Goal: Information Seeking & Learning: Learn about a topic

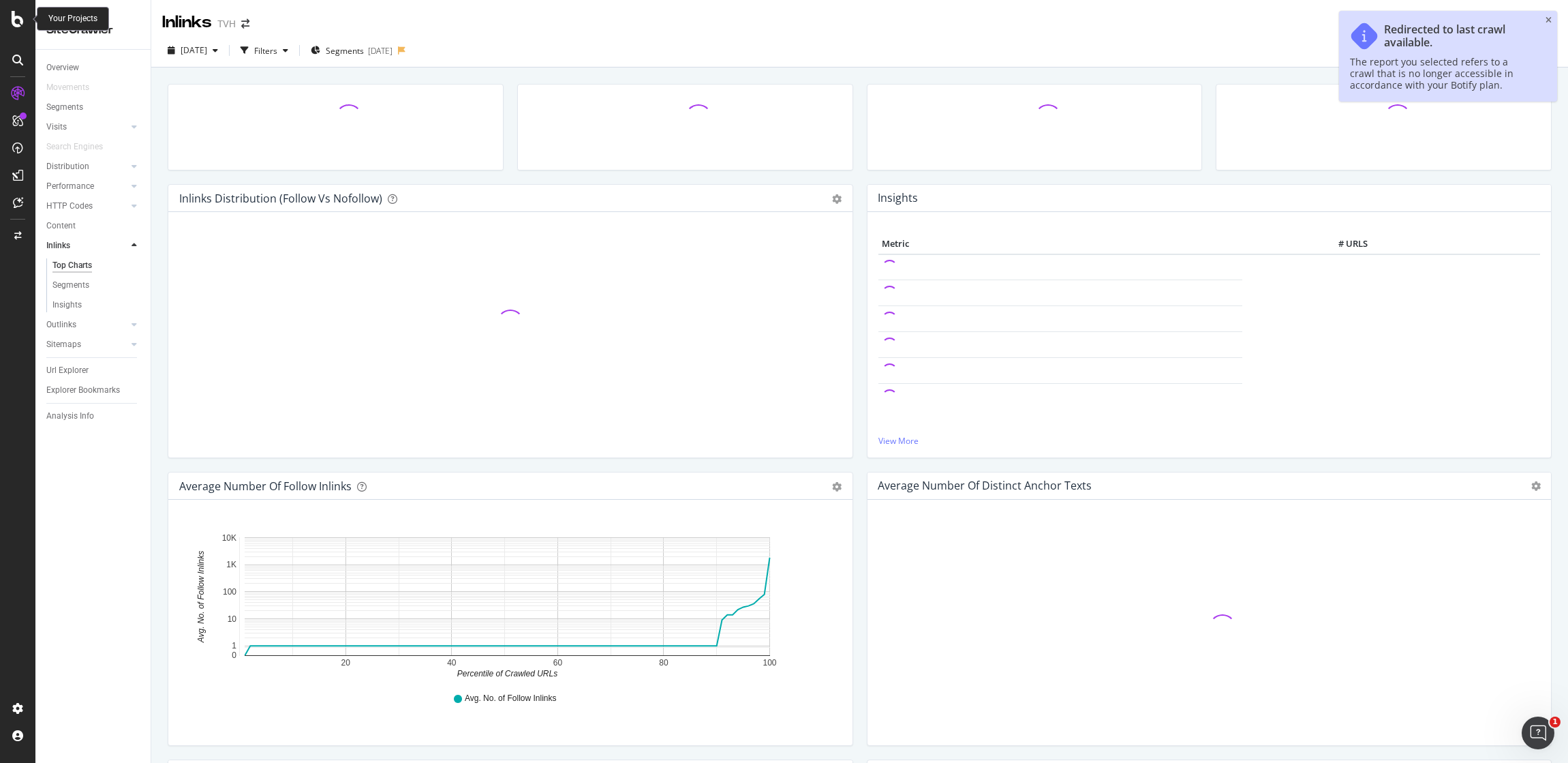
click at [23, 17] on icon at bounding box center [18, 19] width 12 height 17
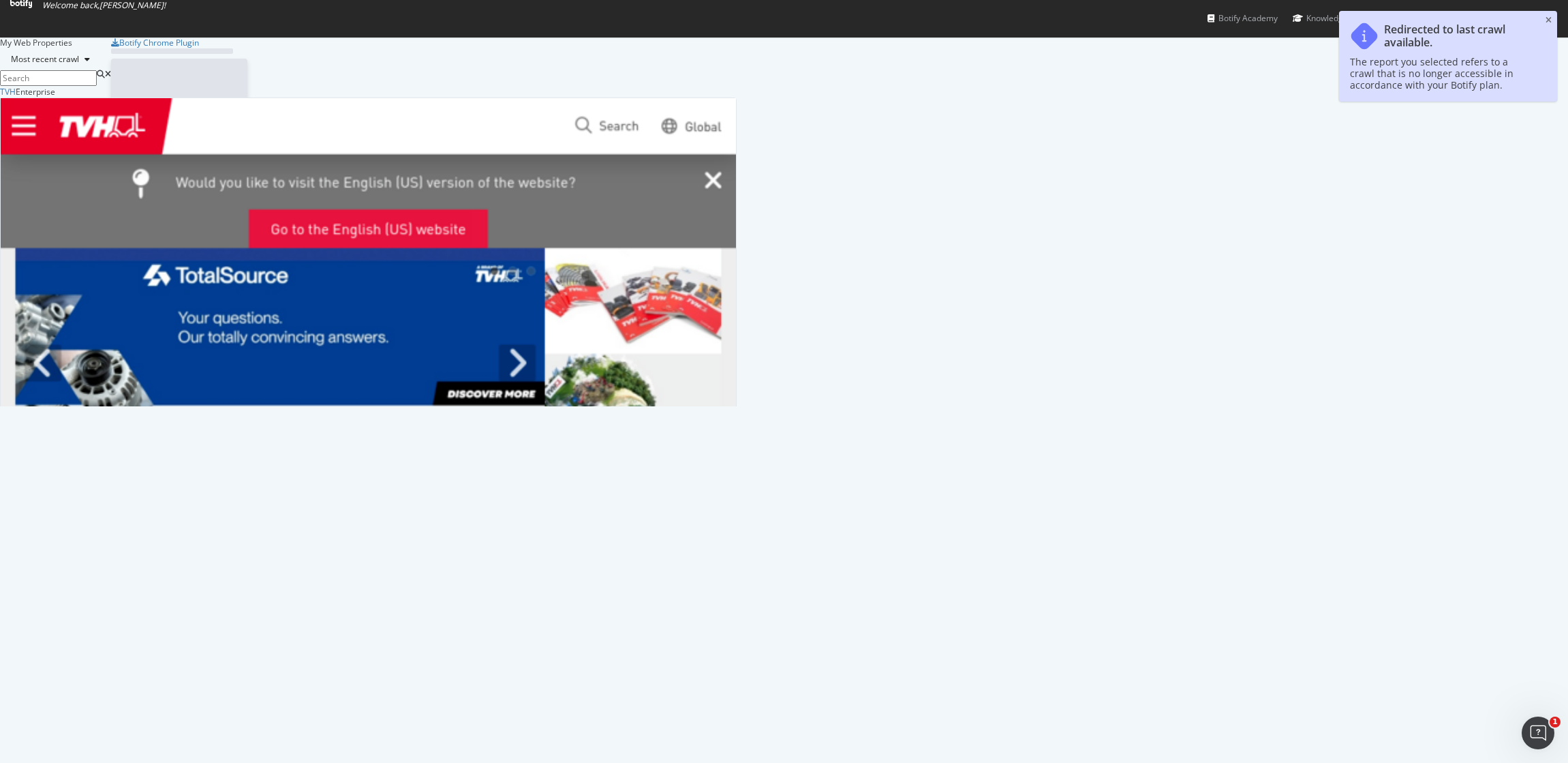
scroll to position [310, 726]
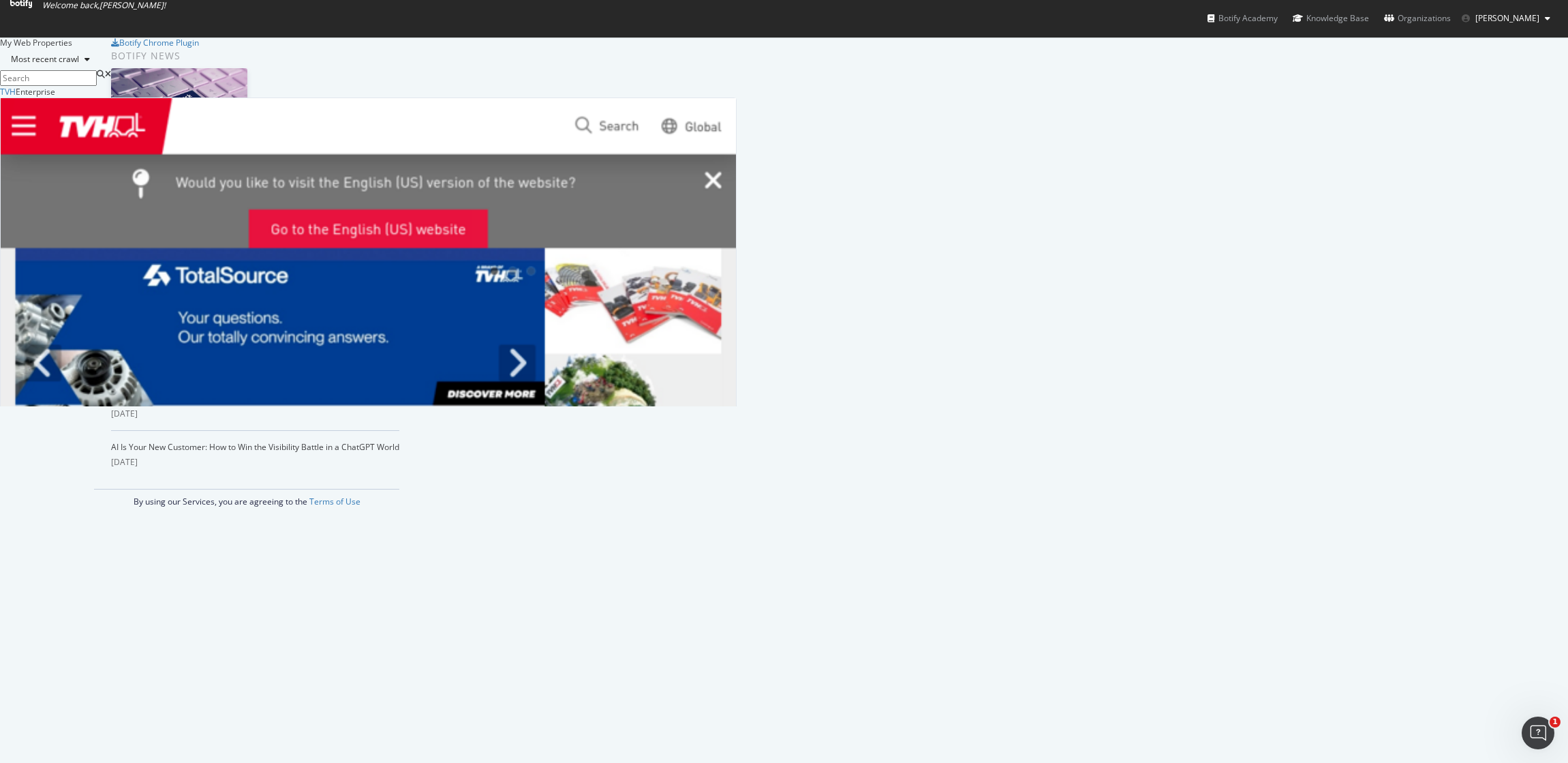
click at [500, 180] on div "Analytics Overview SiteCrawler - Crawling LogAnalyzer RealKeywords Intelligence…" at bounding box center [368, 551] width 735 height 906
click at [52, 689] on icon "grid" at bounding box center [48, 694] width 6 height 10
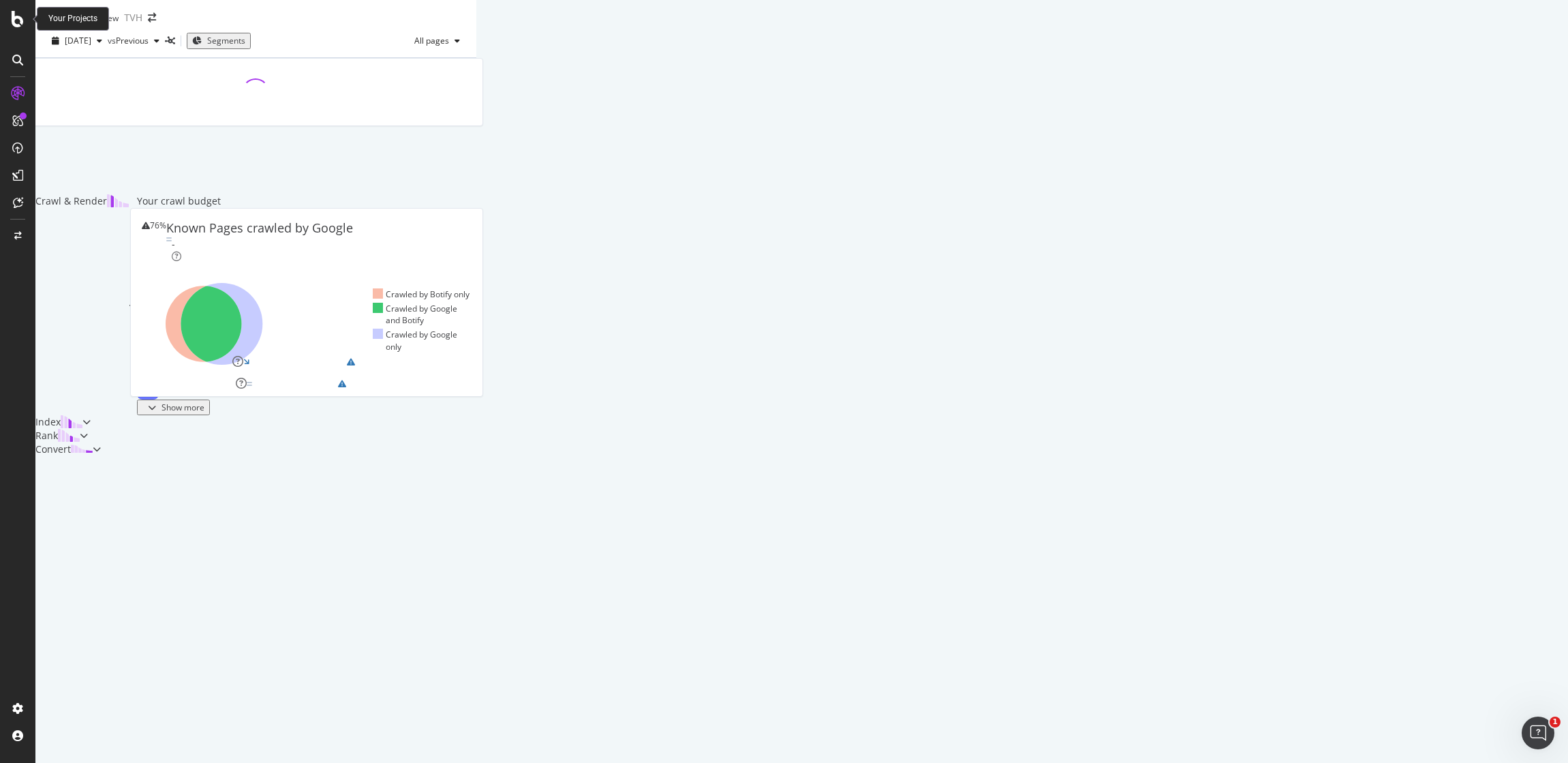
click at [14, 23] on icon at bounding box center [18, 19] width 12 height 17
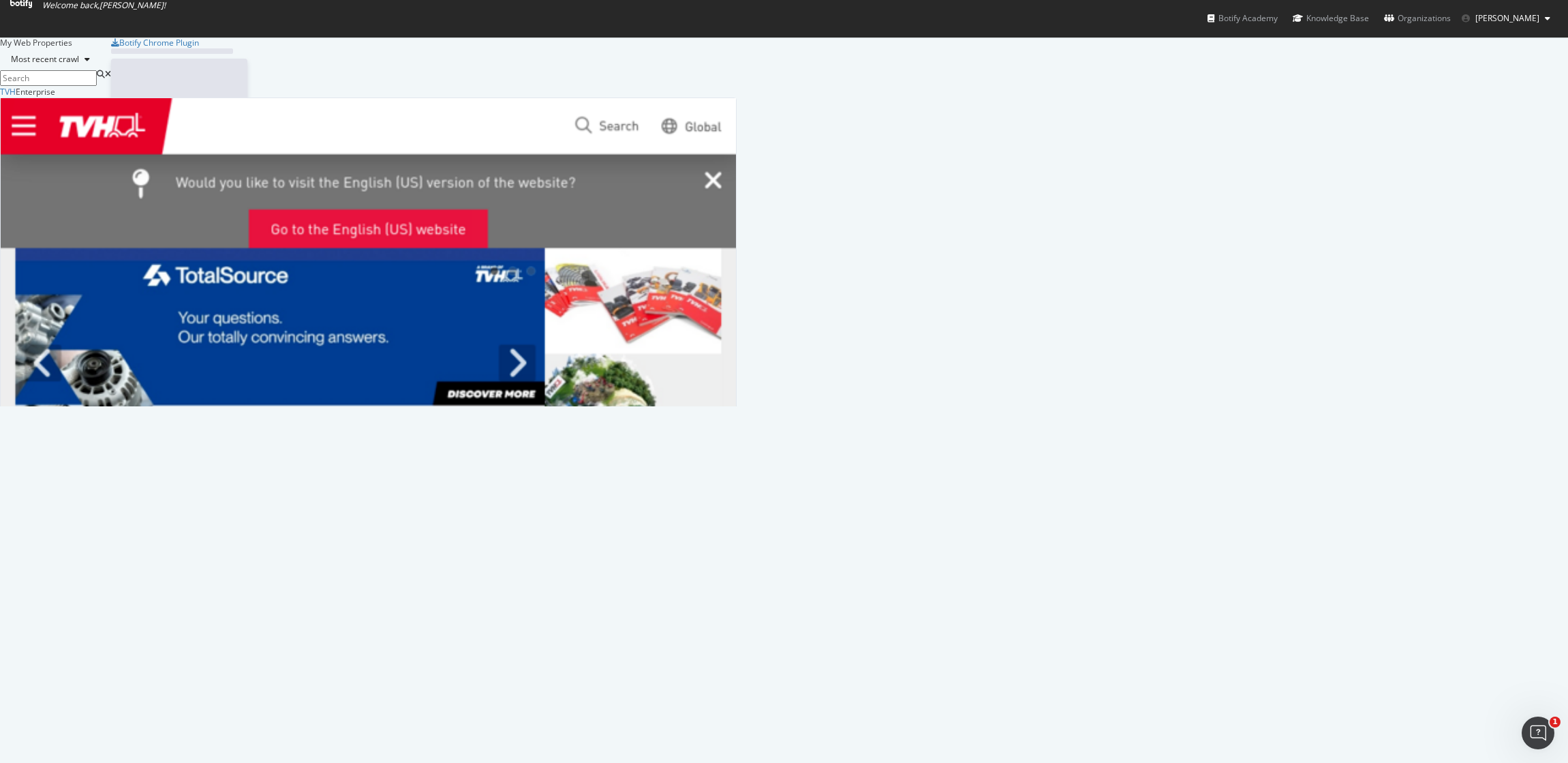
scroll to position [752, 1548]
click at [88, 701] on div "Overview" at bounding box center [66, 708] width 42 height 14
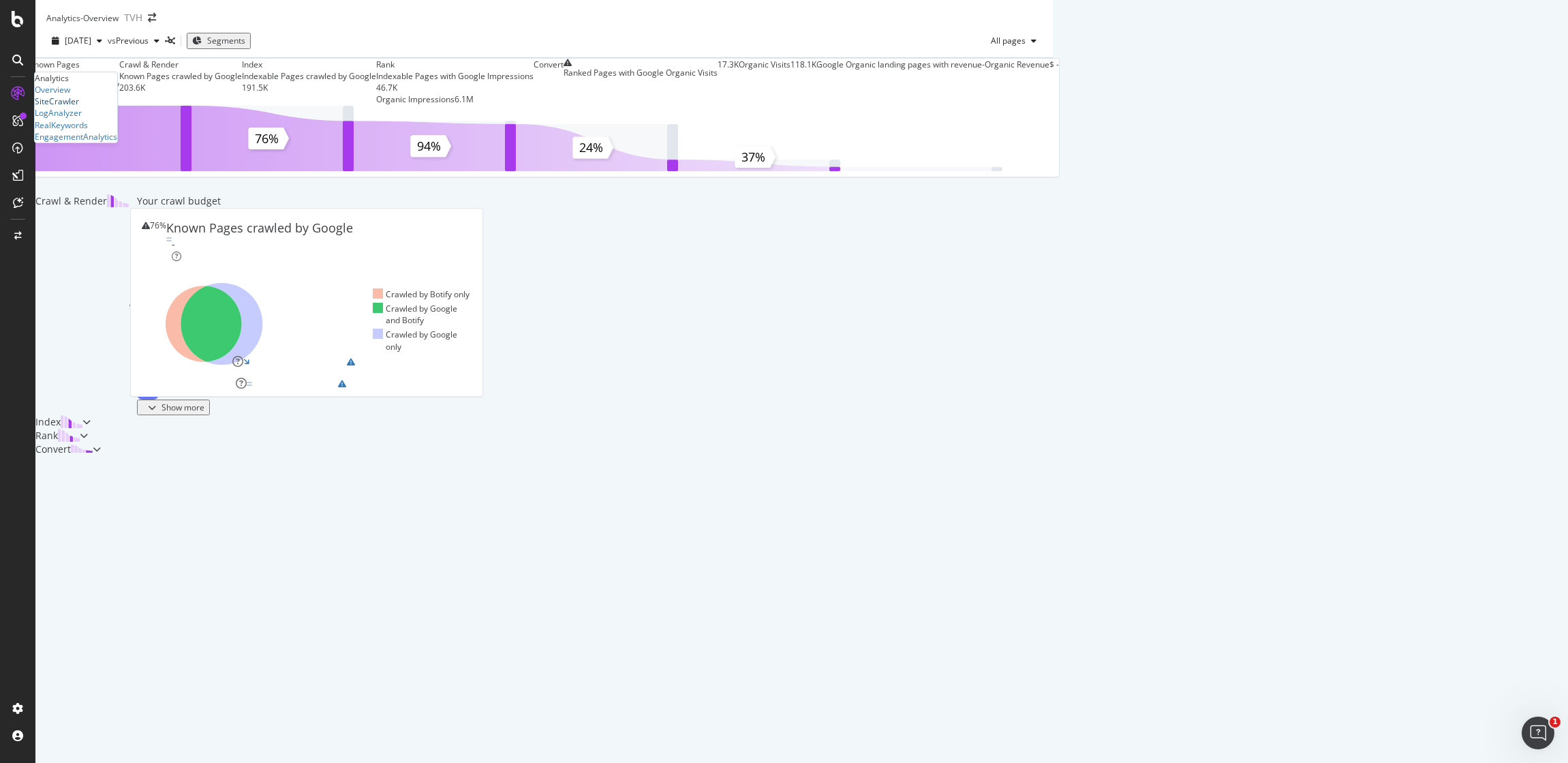
click at [74, 107] on div "SiteCrawler" at bounding box center [56, 101] width 44 height 12
